Goal: Task Accomplishment & Management: Manage account settings

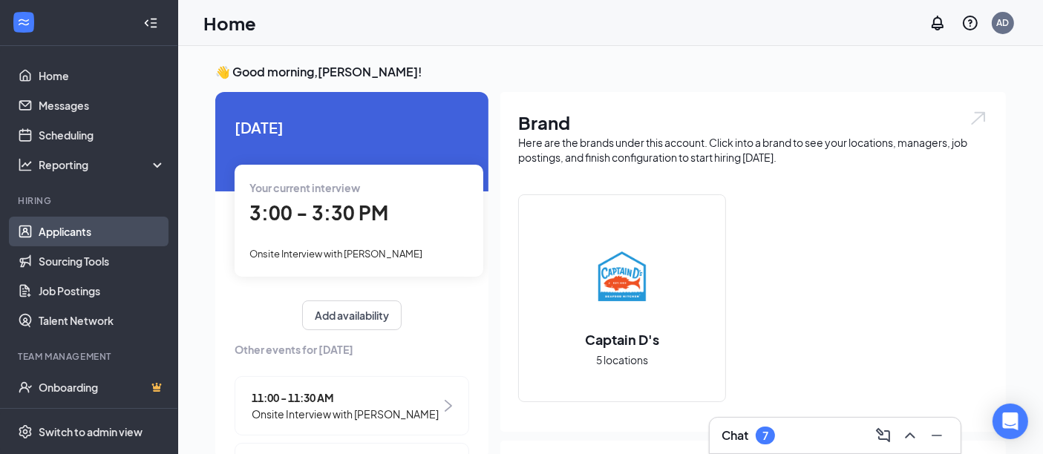
click at [78, 234] on link "Applicants" at bounding box center [102, 232] width 127 height 30
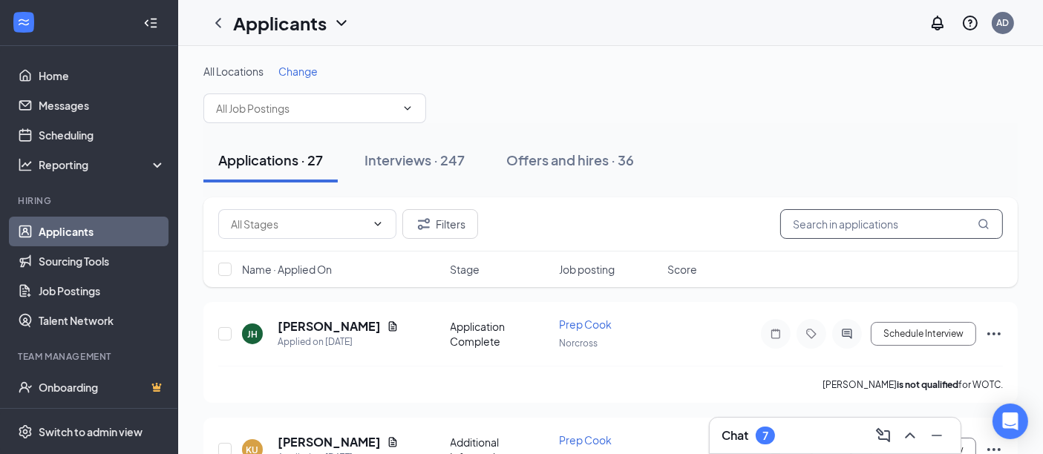
click at [820, 224] on input "text" at bounding box center [891, 224] width 223 height 30
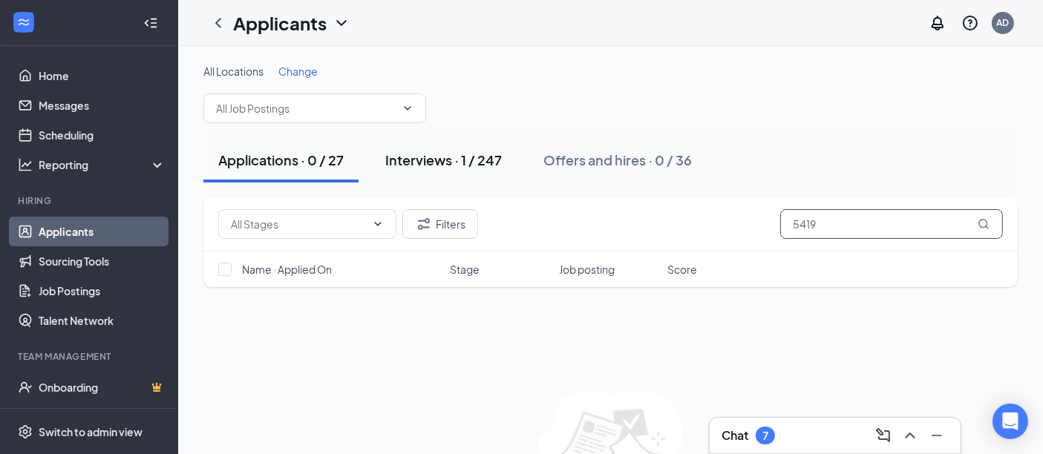
type input "5419"
click at [457, 166] on div "Interviews · 1 / 247" at bounding box center [443, 160] width 117 height 19
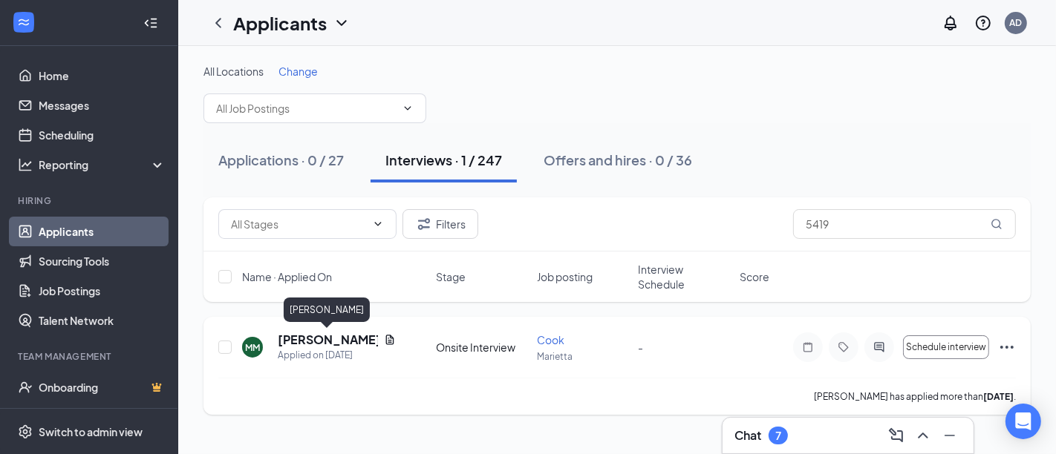
click at [314, 339] on h5 "[PERSON_NAME]" at bounding box center [328, 340] width 100 height 16
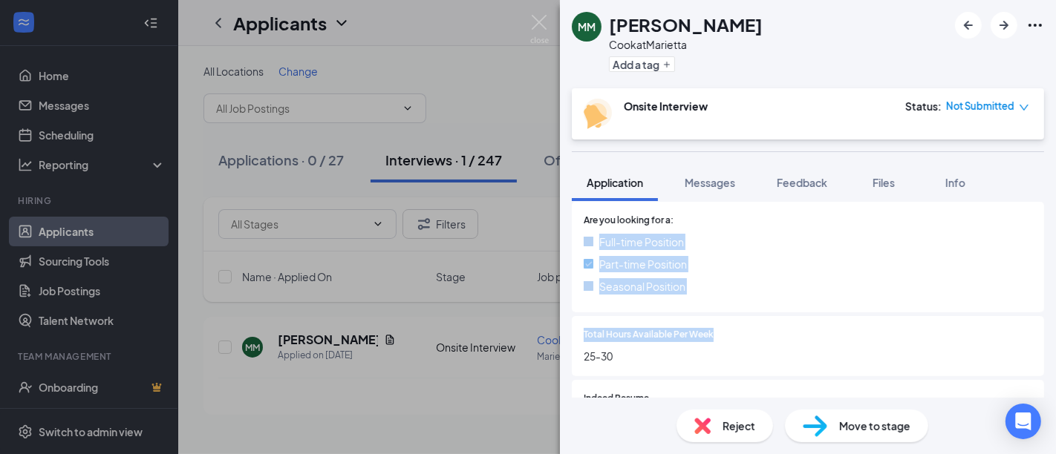
drag, startPoint x: 852, startPoint y: 217, endPoint x: 744, endPoint y: 328, distance: 155.4
click at [744, 328] on div "Have you previously worked in the same industry? Yes No Are you looking for a: …" at bounding box center [808, 245] width 472 height 270
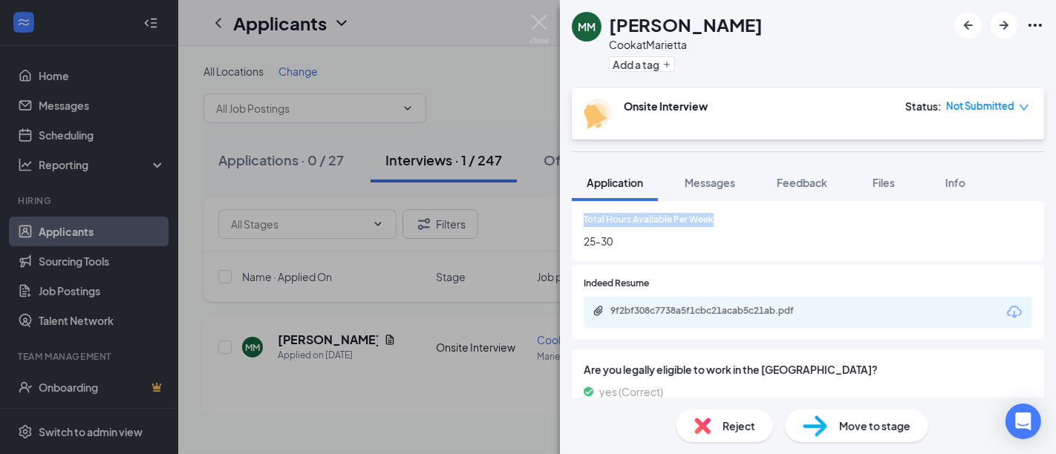
scroll to position [425, 0]
click at [719, 313] on div "9f2bf308c7738a5f1cbc21acab5c21ab.pdf" at bounding box center [714, 310] width 208 height 12
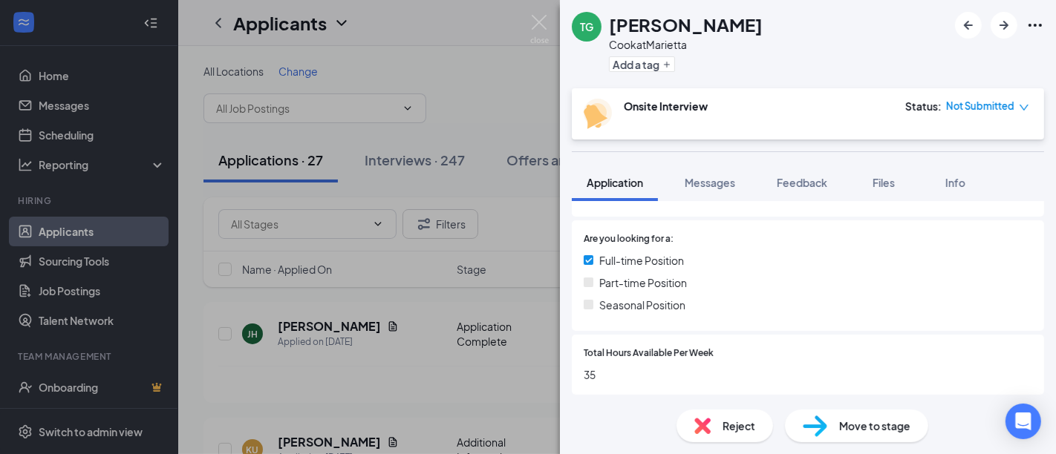
scroll to position [229, 0]
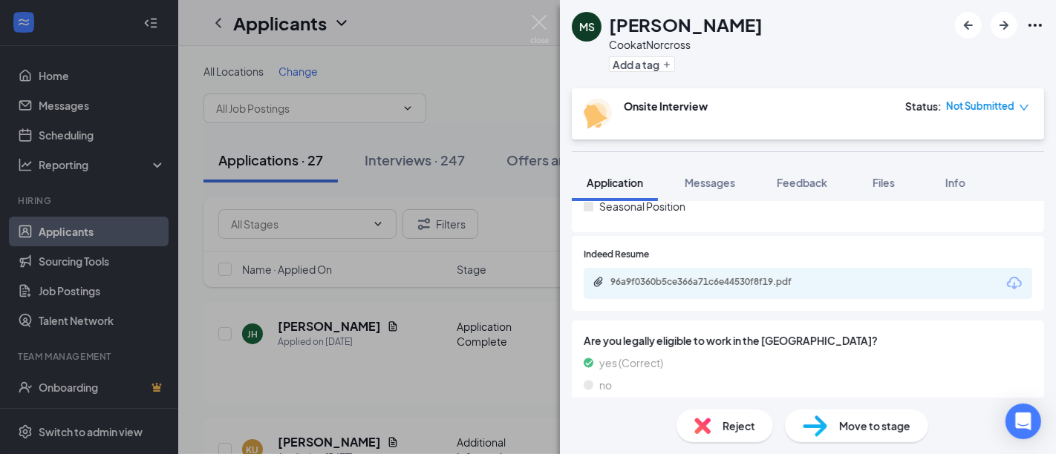
scroll to position [298, 0]
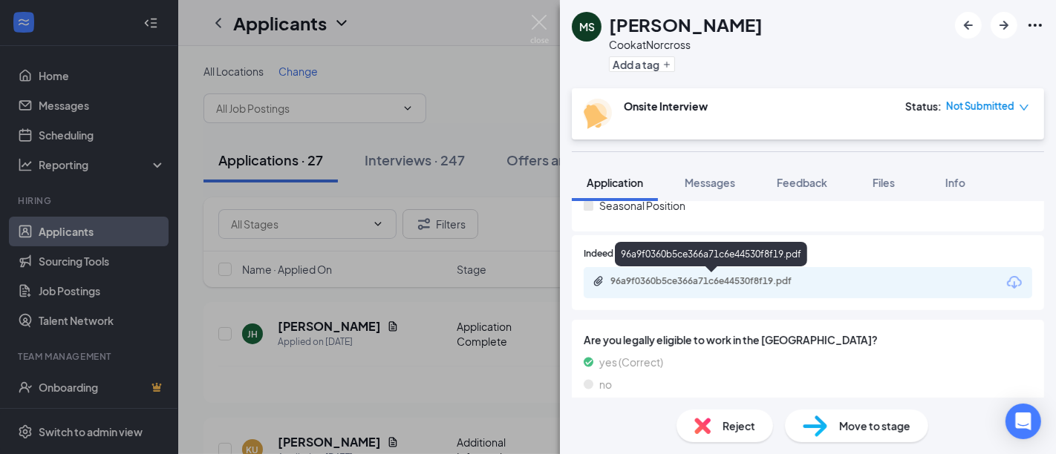
click at [709, 278] on div "96a9f0360b5ce366a71c6e44530f8f19.pdf" at bounding box center [714, 281] width 208 height 12
